Goal: Information Seeking & Learning: Learn about a topic

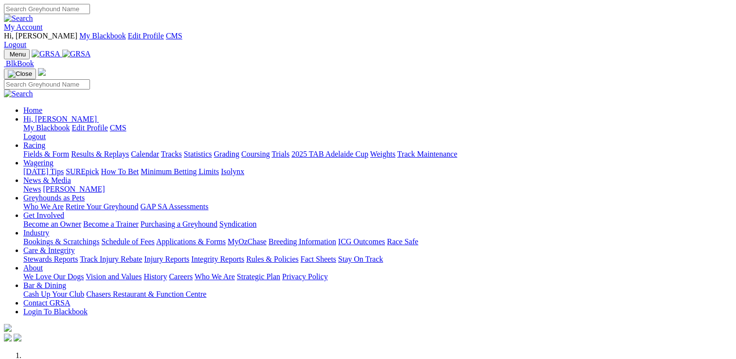
scroll to position [341, 0]
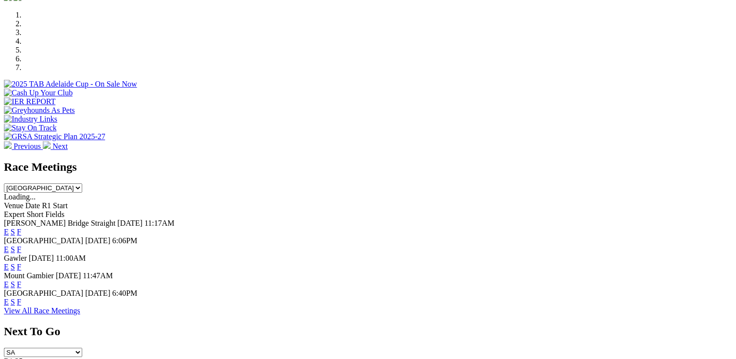
click at [21, 298] on link "F" at bounding box center [19, 302] width 4 height 8
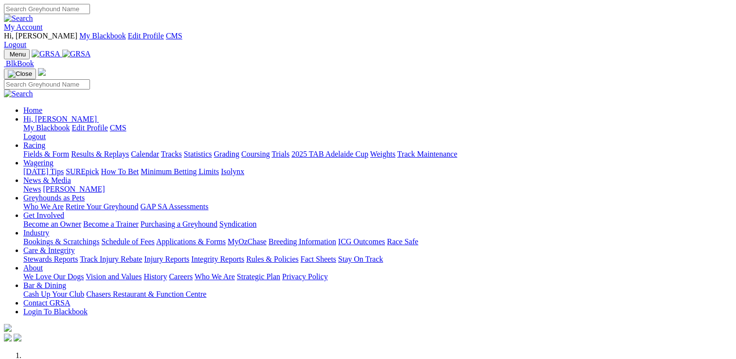
scroll to position [341, 0]
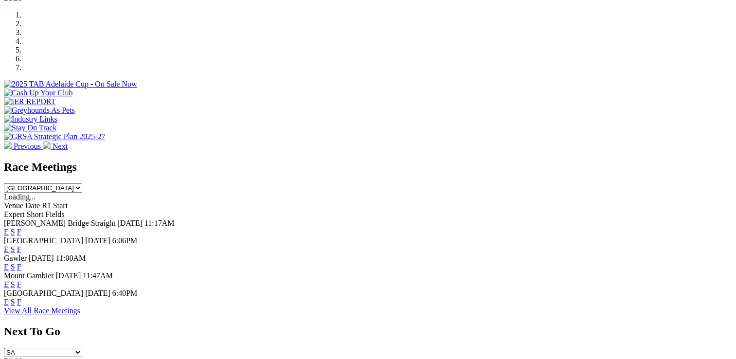
click at [9, 228] on link "E" at bounding box center [6, 232] width 5 height 8
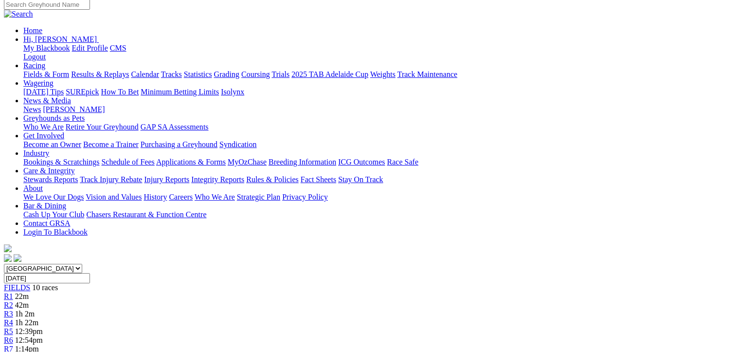
scroll to position [146, 0]
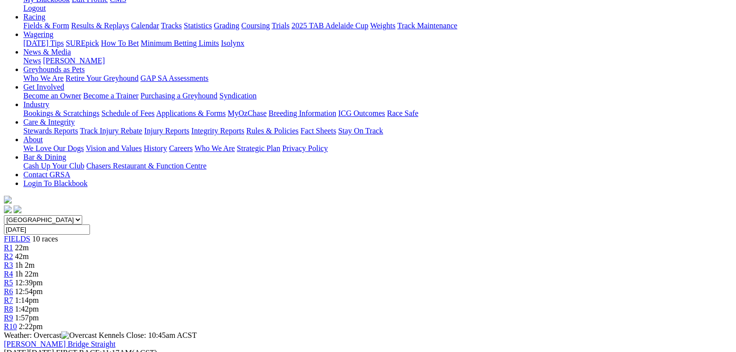
click at [200, 252] on div "R2 42m" at bounding box center [368, 256] width 728 height 9
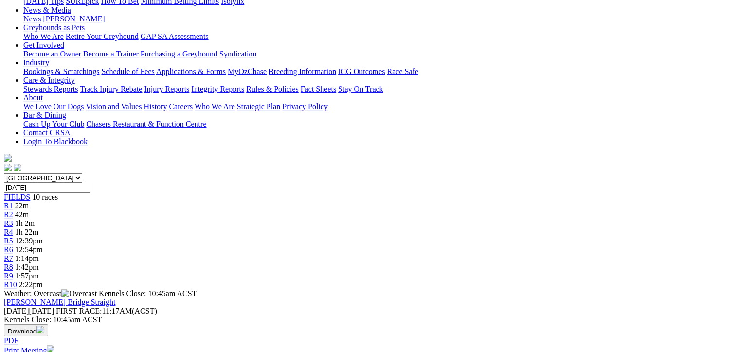
scroll to position [97, 0]
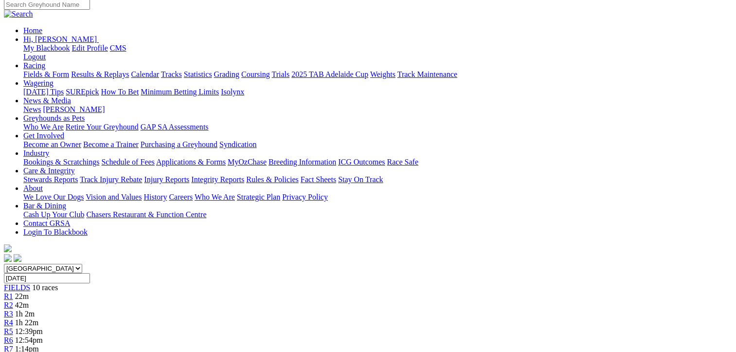
click at [13, 309] on span "R3" at bounding box center [8, 313] width 9 height 8
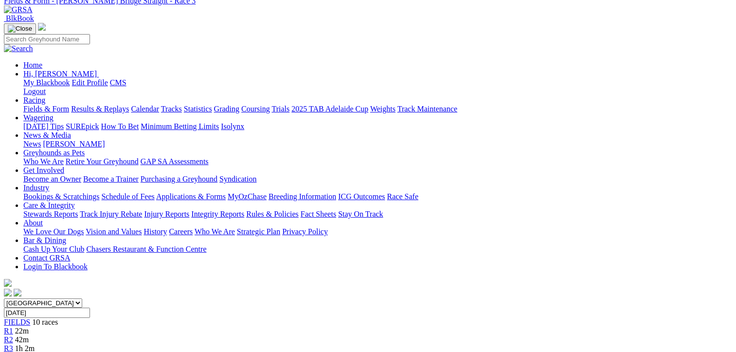
scroll to position [49, 0]
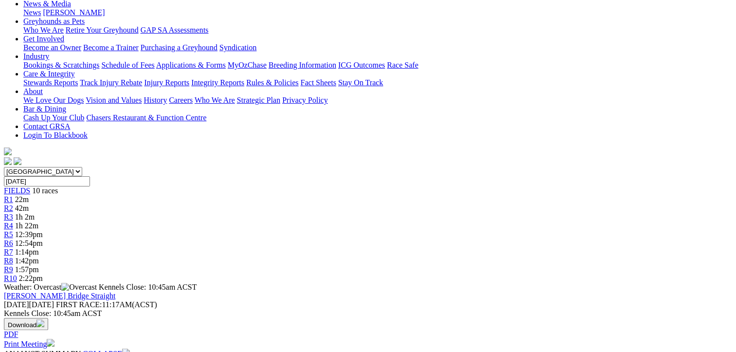
scroll to position [195, 0]
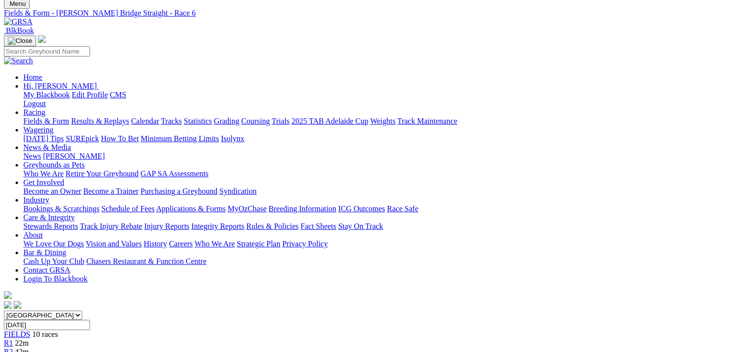
scroll to position [49, 0]
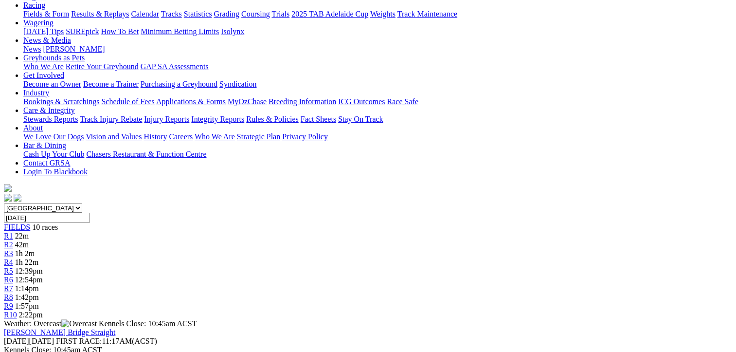
scroll to position [49, 0]
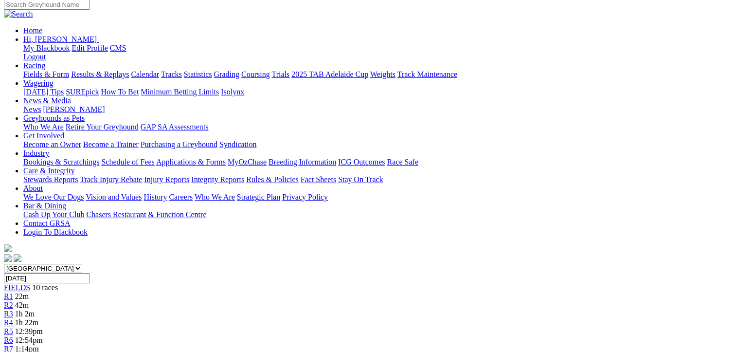
scroll to position [49, 0]
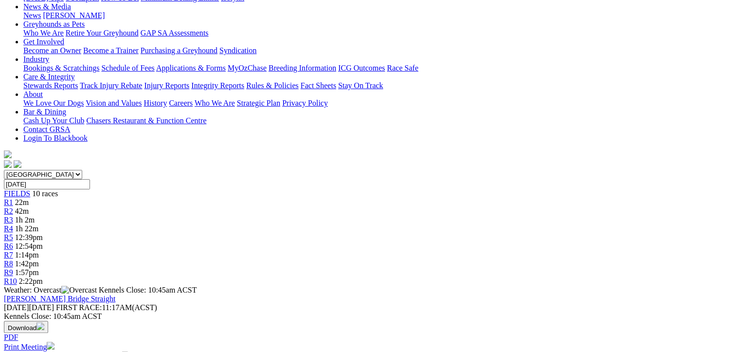
scroll to position [195, 0]
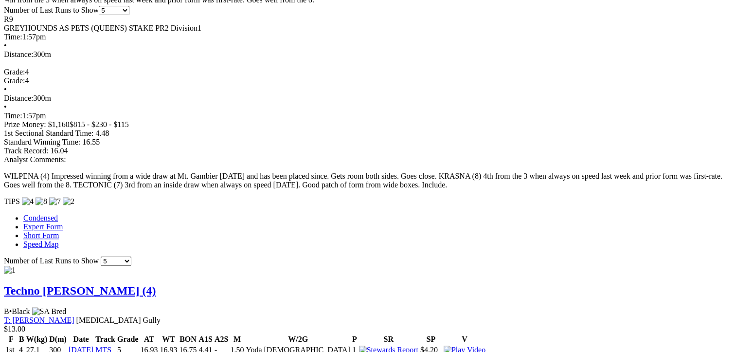
scroll to position [730, 0]
